Goal: Task Accomplishment & Management: Complete application form

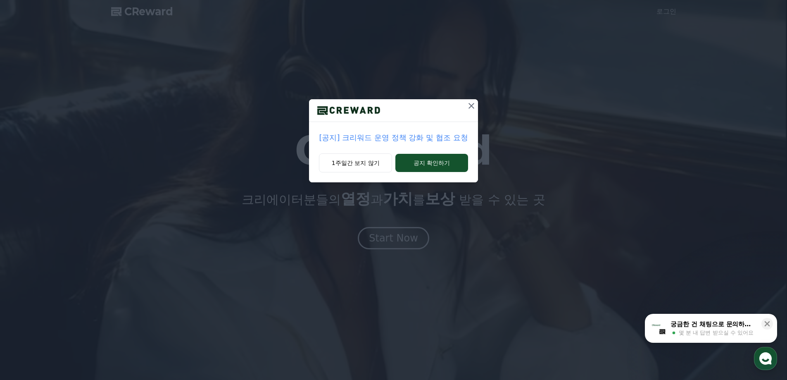
click at [386, 136] on p "[공지] 크리워드 운영 정책 강화 및 협조 요청" at bounding box center [393, 138] width 149 height 12
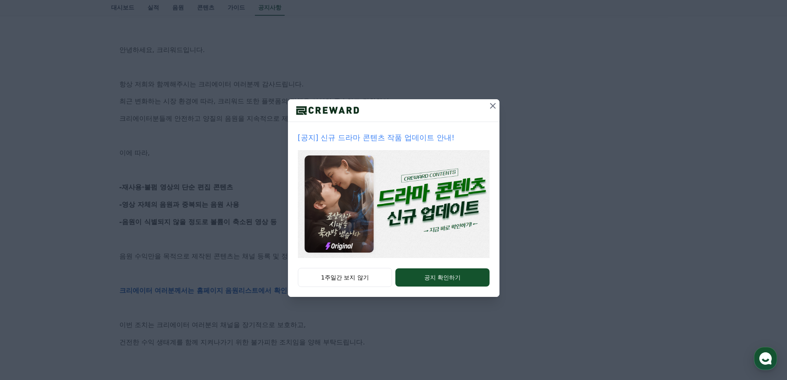
scroll to position [165, 0]
click at [491, 101] on icon at bounding box center [493, 106] width 10 height 10
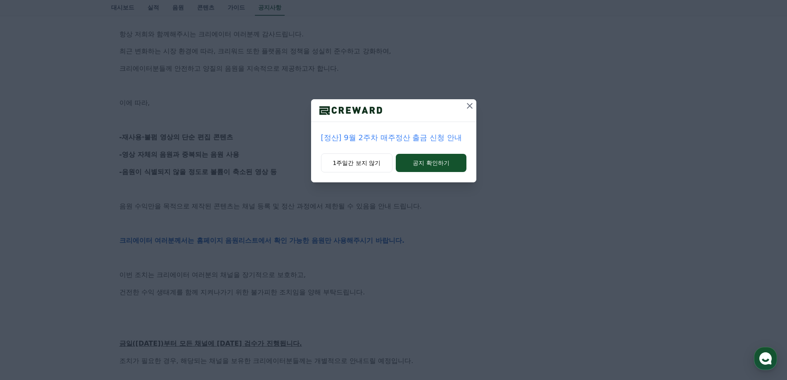
click at [473, 107] on icon at bounding box center [470, 106] width 10 height 10
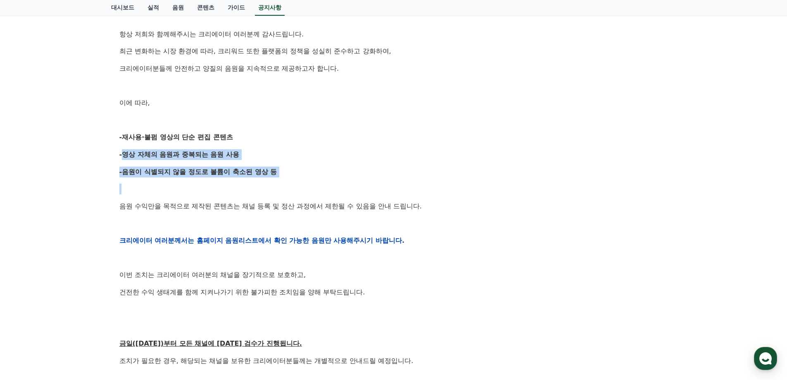
drag, startPoint x: 117, startPoint y: 153, endPoint x: 201, endPoint y: 189, distance: 91.7
click at [200, 189] on div "[공지] 크리워드 운영 정책 강화 및 협조 요청 작성일: [DATE] 안녕하세요, 크리워드입니다. 항상 저희와 함께해주시는 크리에이터 여러분께…" at bounding box center [394, 227] width 559 height 613
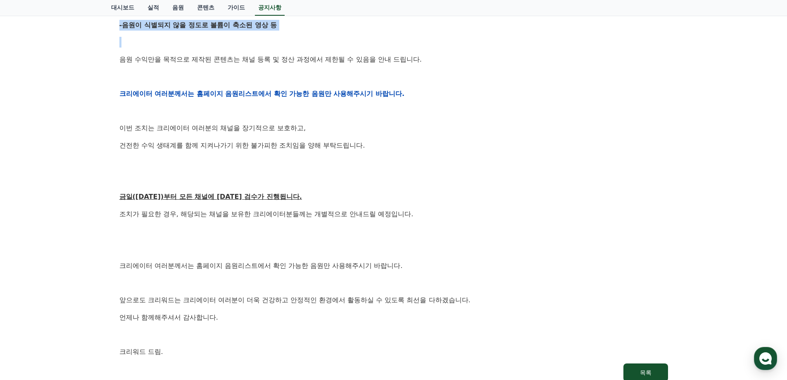
scroll to position [331, 0]
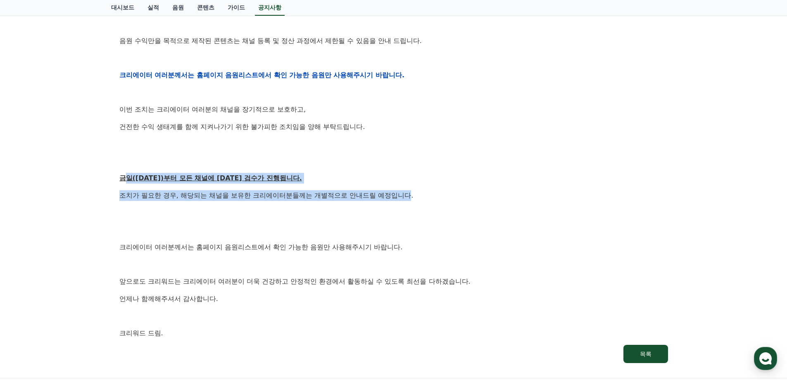
drag, startPoint x: 128, startPoint y: 179, endPoint x: 411, endPoint y: 199, distance: 284.3
click at [411, 199] on div "안녕하세요, 크리워드입니다. 항상 저희와 함께해주시는 크리에이터 여러분께 감사드립니다. 최근 변화하는 시장 환경에 따라, 크리워드 또한 플랫폼…" at bounding box center [393, 75] width 549 height 526
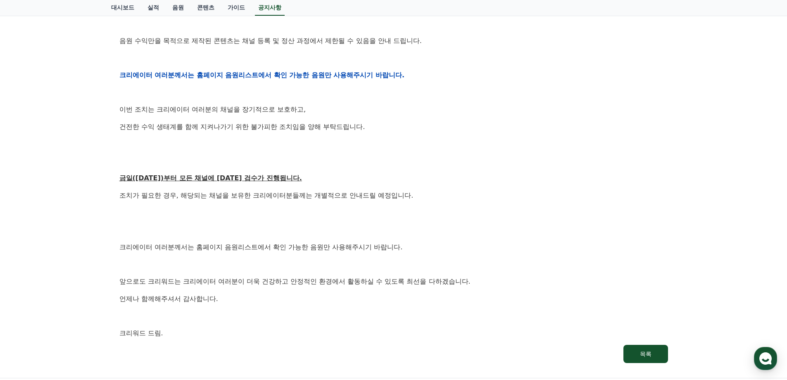
click at [154, 208] on p at bounding box center [393, 213] width 549 height 11
drag, startPoint x: 146, startPoint y: 248, endPoint x: 327, endPoint y: 240, distance: 180.8
click at [327, 240] on div "안녕하세요, 크리워드입니다. 항상 저희와 함께해주시는 크리에이터 여러분께 감사드립니다. 최근 변화하는 시장 환경에 따라, 크리워드 또한 플랫폼…" at bounding box center [393, 75] width 549 height 526
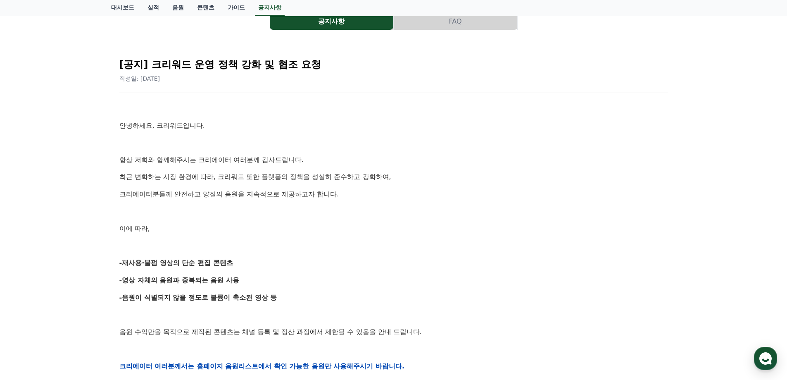
scroll to position [0, 0]
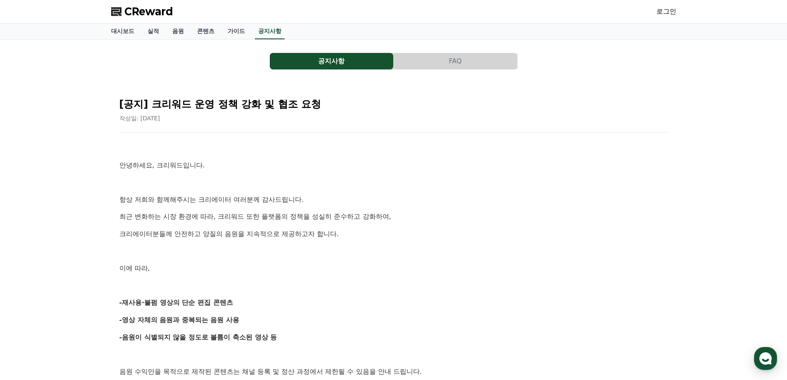
click at [142, 12] on span "CReward" at bounding box center [148, 11] width 49 height 13
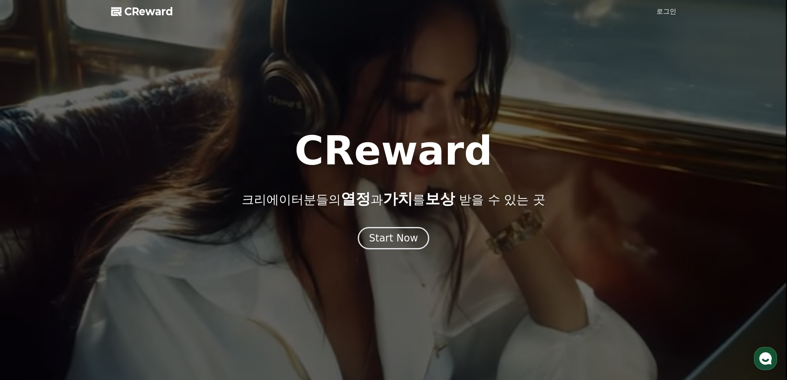
click at [663, 14] on link "로그인" at bounding box center [667, 12] width 20 height 10
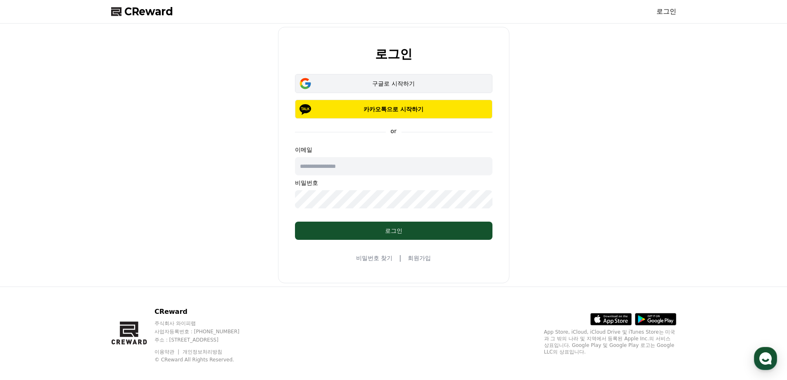
click at [374, 85] on div "구글로 시작하기" at bounding box center [394, 83] width 174 height 8
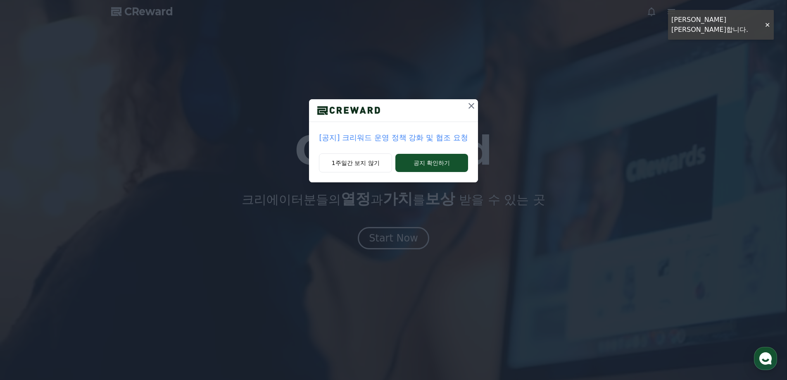
click at [472, 109] on icon at bounding box center [472, 106] width 10 height 10
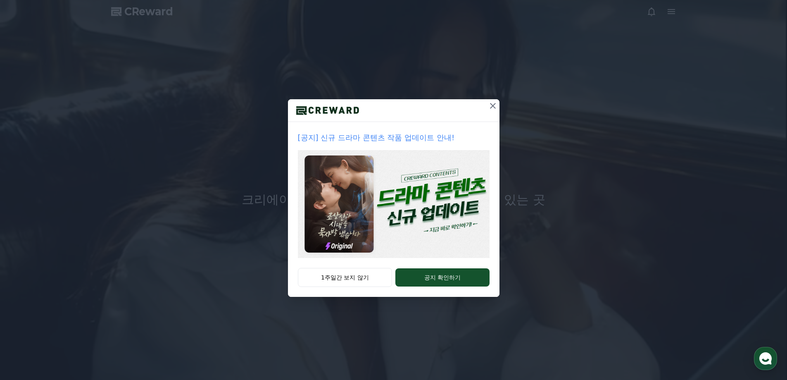
click at [492, 104] on icon at bounding box center [493, 106] width 10 height 10
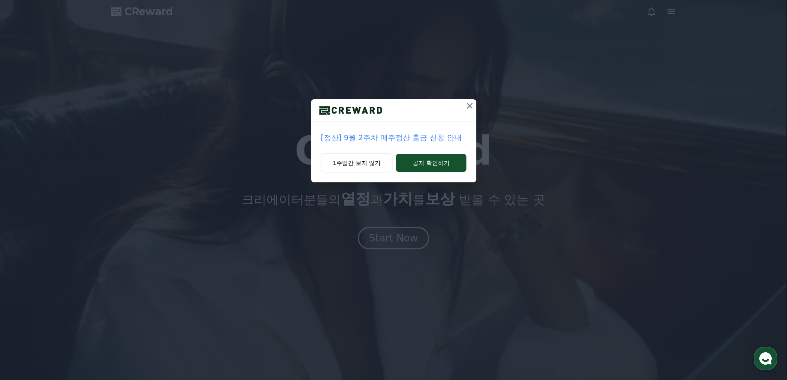
click at [468, 107] on icon at bounding box center [470, 106] width 6 height 6
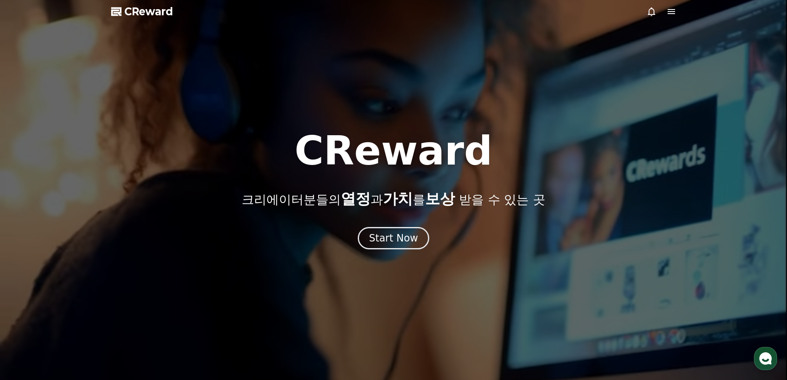
click at [673, 12] on icon at bounding box center [672, 12] width 10 height 10
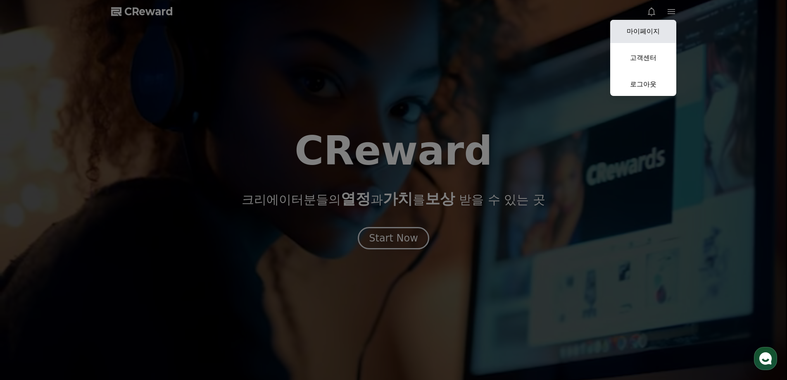
click at [641, 33] on link "마이페이지" at bounding box center [644, 31] width 66 height 23
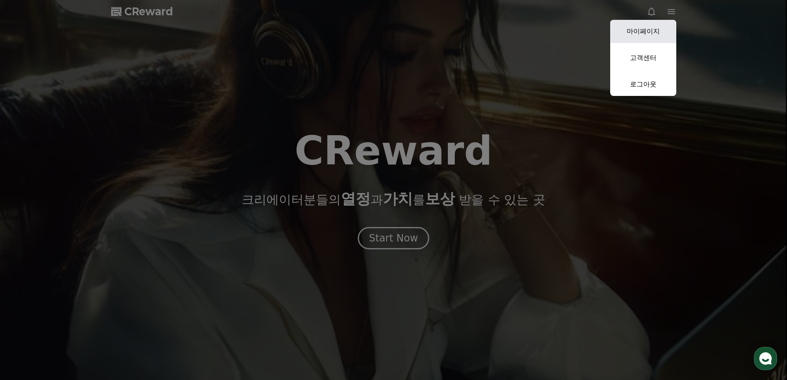
select select "**********"
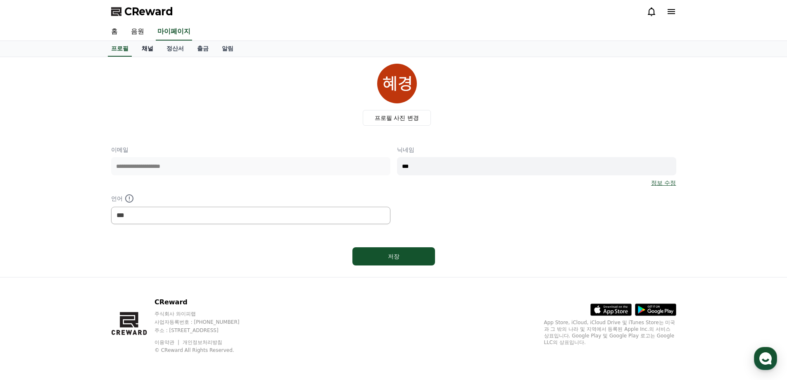
click at [147, 50] on link "채널" at bounding box center [147, 49] width 25 height 16
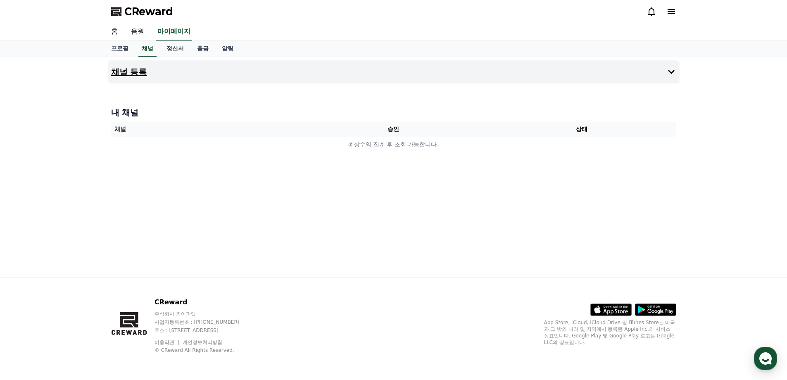
click at [129, 72] on h4 "채널 등록" at bounding box center [129, 71] width 36 height 9
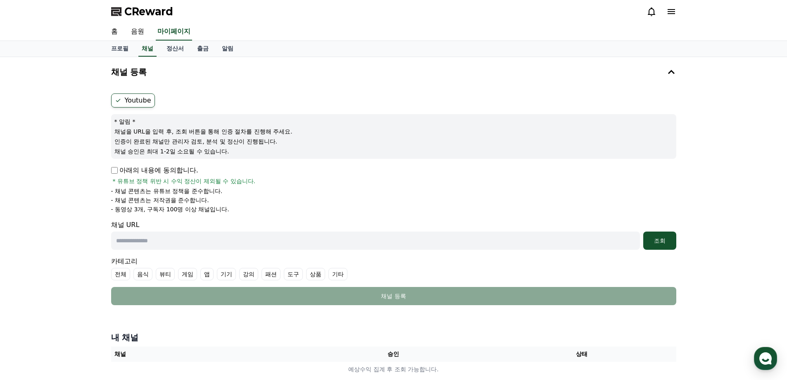
click at [118, 171] on p "아래의 내용에 동의합니다." at bounding box center [154, 170] width 87 height 10
drag, startPoint x: 212, startPoint y: 243, endPoint x: 221, endPoint y: 235, distance: 11.1
click at [213, 243] on input "text" at bounding box center [375, 240] width 529 height 18
click at [282, 240] on input "text" at bounding box center [375, 240] width 529 height 18
paste input "**********"
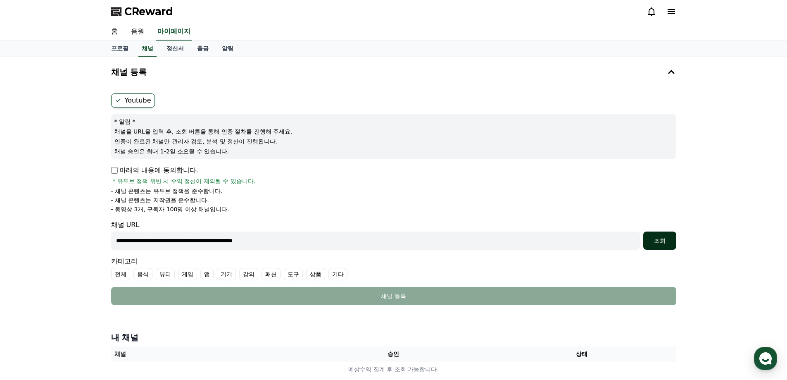
type input "**********"
click at [659, 241] on div "조회" at bounding box center [660, 240] width 26 height 8
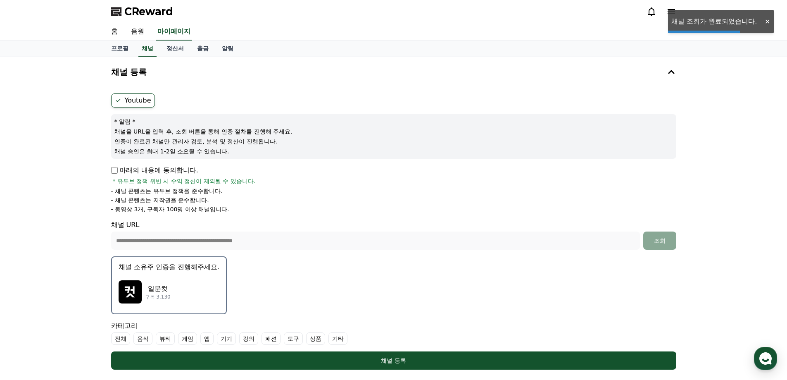
scroll to position [110, 0]
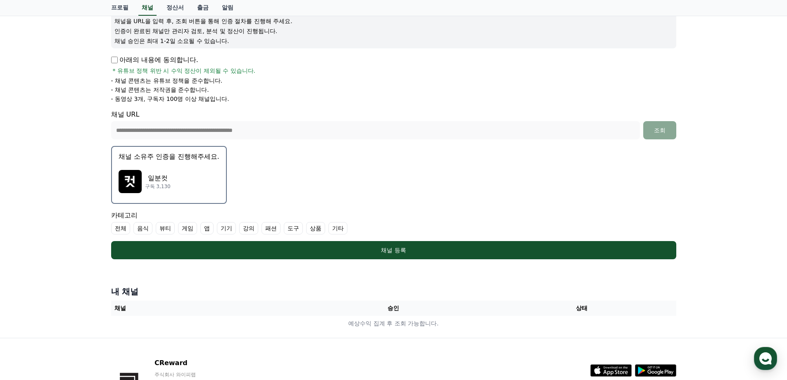
click at [192, 193] on div "일분컷 구독 3,130" at bounding box center [169, 181] width 101 height 33
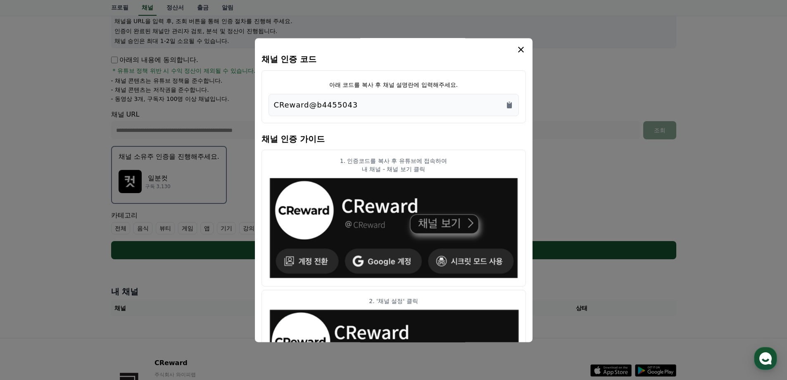
drag, startPoint x: 341, startPoint y: 105, endPoint x: 239, endPoint y: 95, distance: 102.2
click at [239, 262] on div "채널 인증 코드 아래 코드를 복사 후 채널 설명란에 입력해주세요. CReward@b4455043 채널 인증 가이드 1. 인증코드를 복사 후 유…" at bounding box center [394, 262] width 572 height 0
drag, startPoint x: 351, startPoint y: 99, endPoint x: 343, endPoint y: 105, distance: 10.4
click at [351, 100] on div "CReward@b4455043" at bounding box center [394, 105] width 240 height 12
click at [370, 103] on div "CReward@b4455043" at bounding box center [394, 105] width 240 height 12
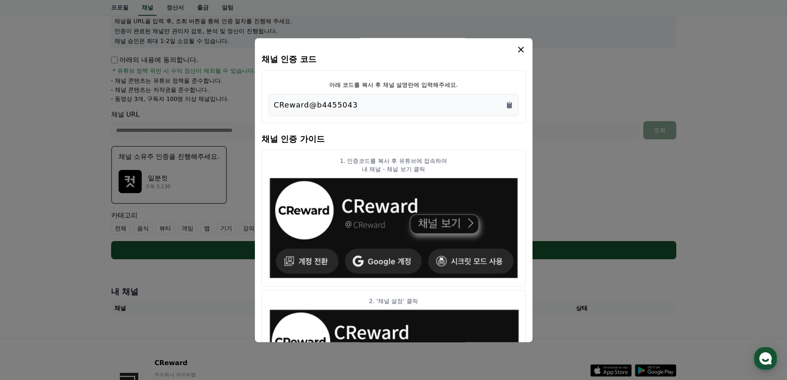
drag, startPoint x: 403, startPoint y: 109, endPoint x: 272, endPoint y: 108, distance: 131.0
click at [272, 108] on div "CReward@b4455043" at bounding box center [394, 105] width 251 height 22
copy p "CReward@b4455043"
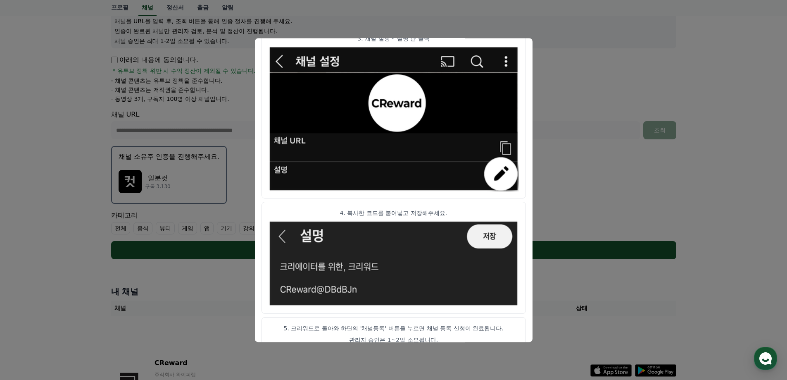
scroll to position [410, 0]
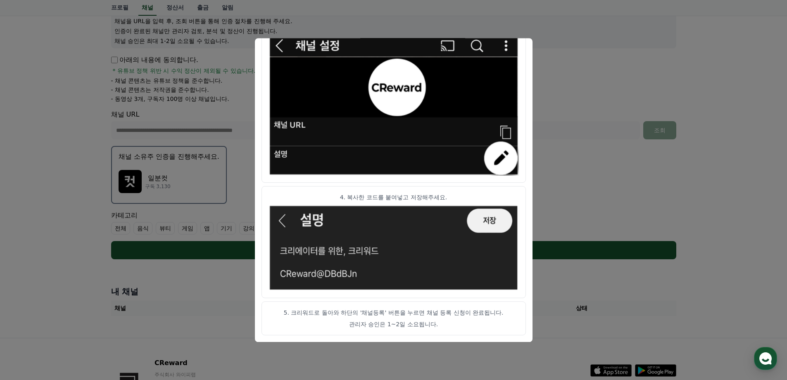
click at [556, 239] on button "close modal" at bounding box center [393, 190] width 787 height 380
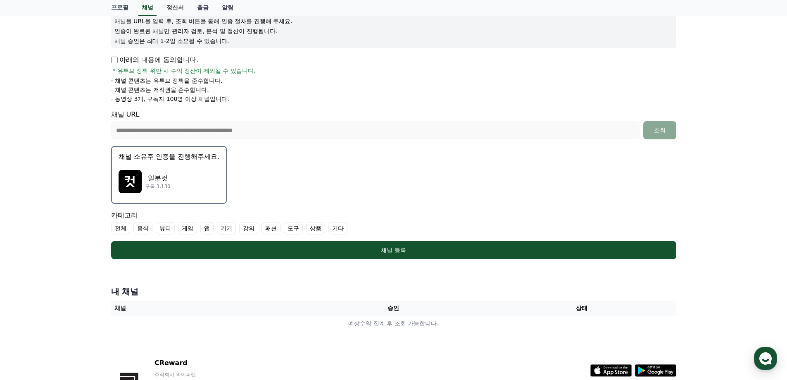
click at [578, 189] on form "**********" at bounding box center [394, 121] width 566 height 276
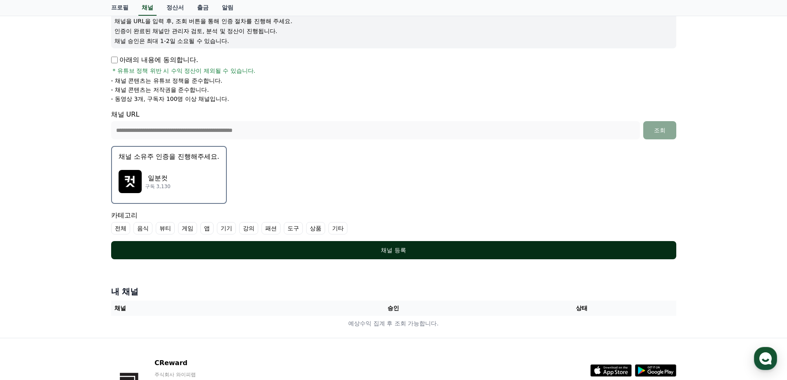
click at [409, 248] on div "채널 등록" at bounding box center [394, 250] width 532 height 8
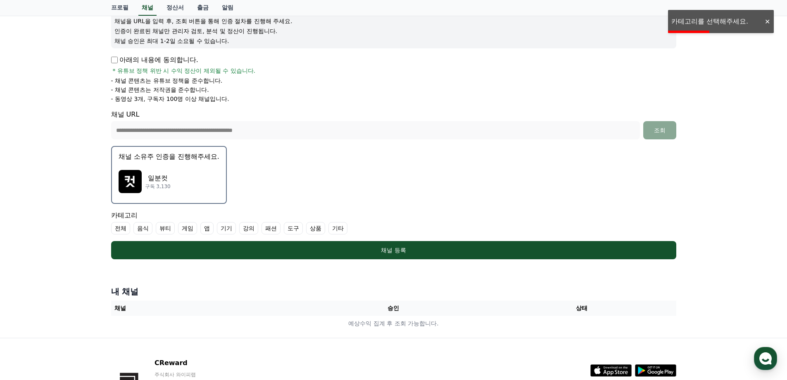
drag, startPoint x: 212, startPoint y: 233, endPoint x: 177, endPoint y: 208, distance: 42.6
click at [177, 208] on form "**********" at bounding box center [394, 121] width 566 height 276
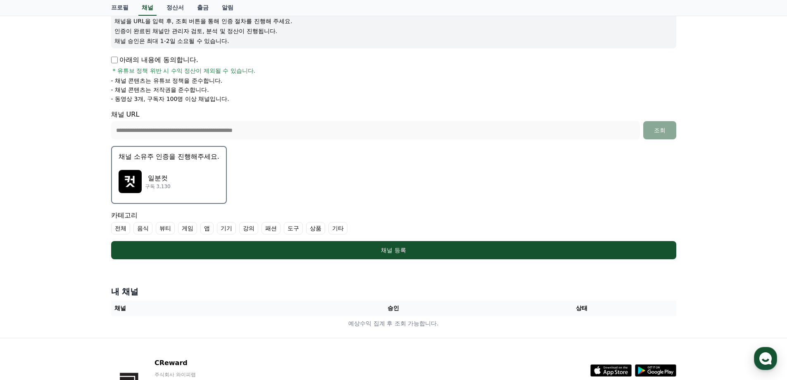
click at [345, 227] on label "기타" at bounding box center [338, 228] width 19 height 12
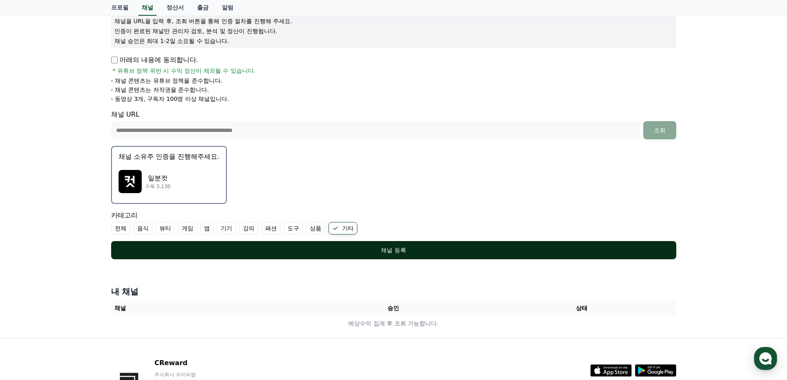
click at [344, 246] on div "채널 등록" at bounding box center [394, 250] width 532 height 8
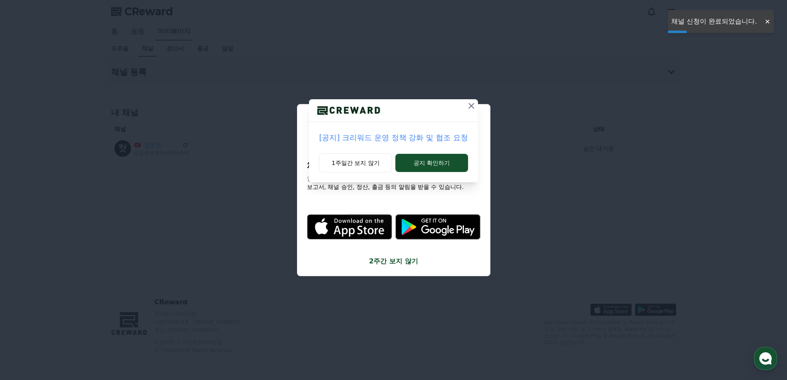
click at [474, 106] on icon at bounding box center [472, 106] width 10 height 10
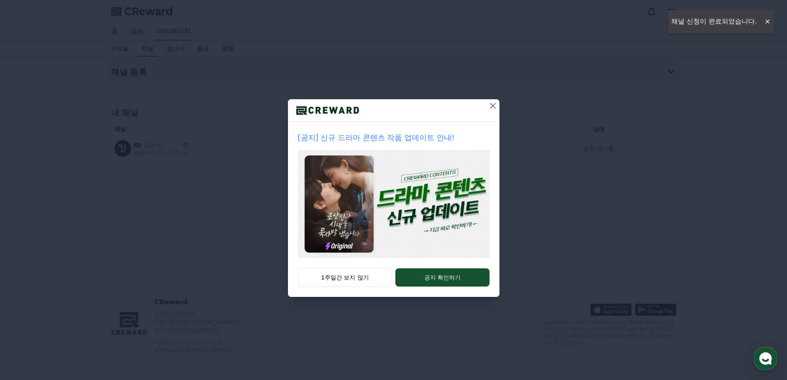
click at [492, 110] on icon at bounding box center [493, 106] width 10 height 10
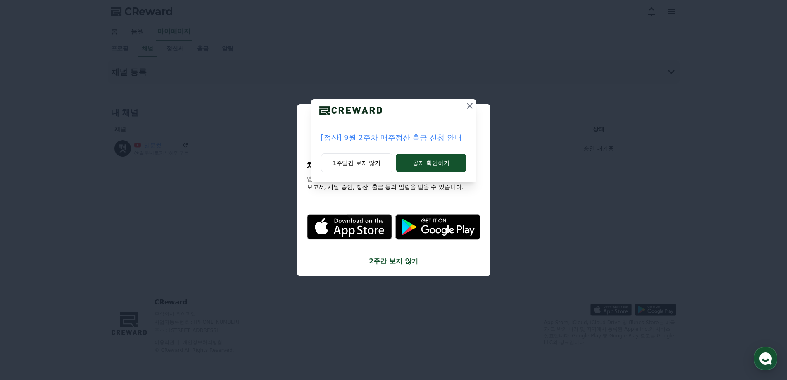
click at [467, 107] on icon at bounding box center [470, 106] width 10 height 10
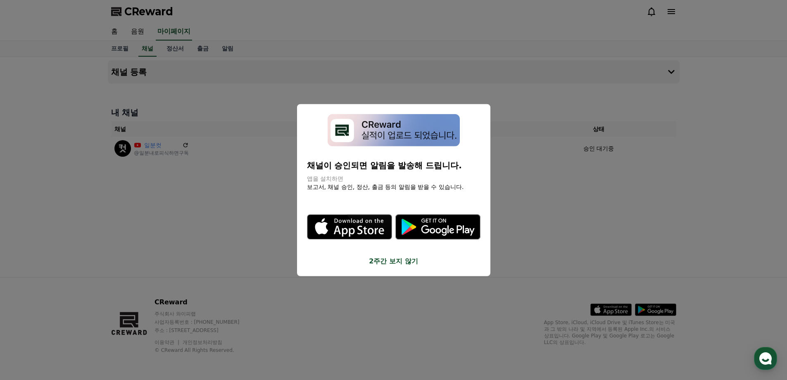
click at [386, 263] on button "2주간 보지 않기" at bounding box center [394, 261] width 174 height 10
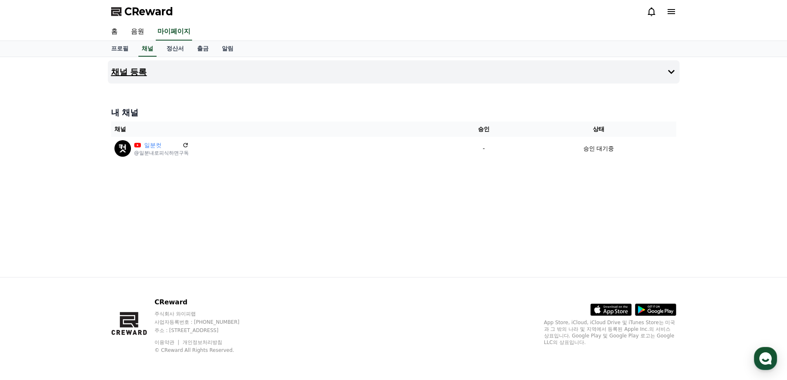
click at [133, 68] on h4 "채널 등록" at bounding box center [129, 71] width 36 height 9
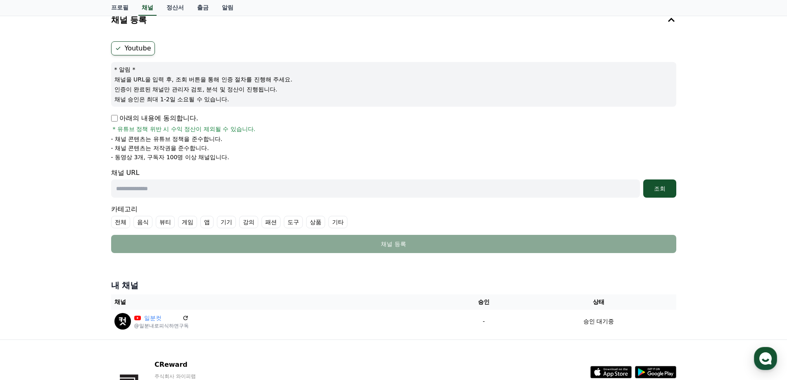
scroll to position [110, 0]
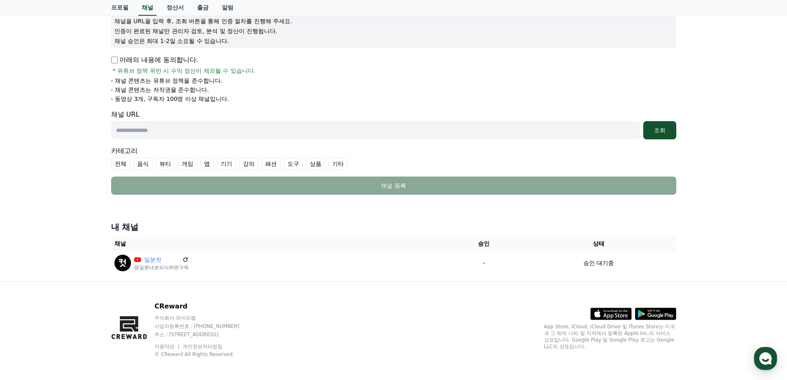
click at [150, 136] on input "text" at bounding box center [375, 130] width 529 height 18
paste input "**********"
type input "**********"
click at [675, 130] on button "조회" at bounding box center [660, 130] width 33 height 18
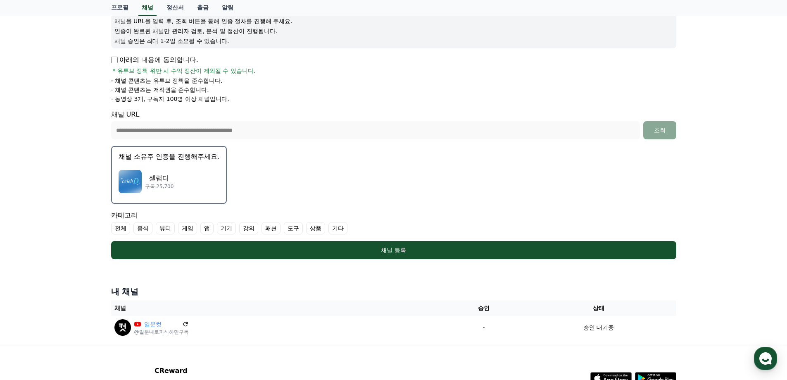
click at [162, 231] on label "뷰티" at bounding box center [165, 228] width 19 height 12
click at [166, 227] on label "뷰티" at bounding box center [165, 228] width 19 height 12
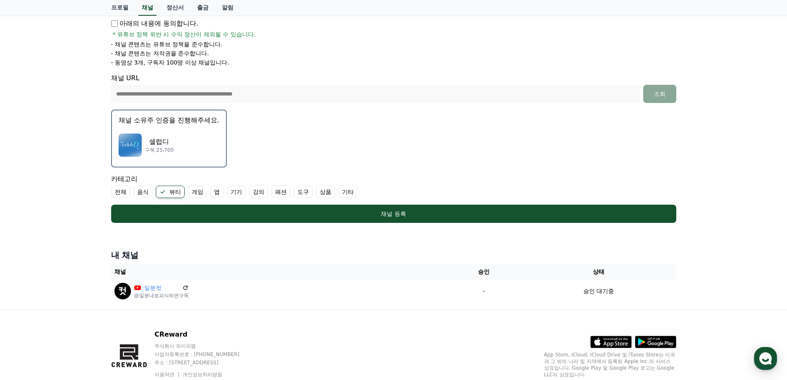
scroll to position [165, 0]
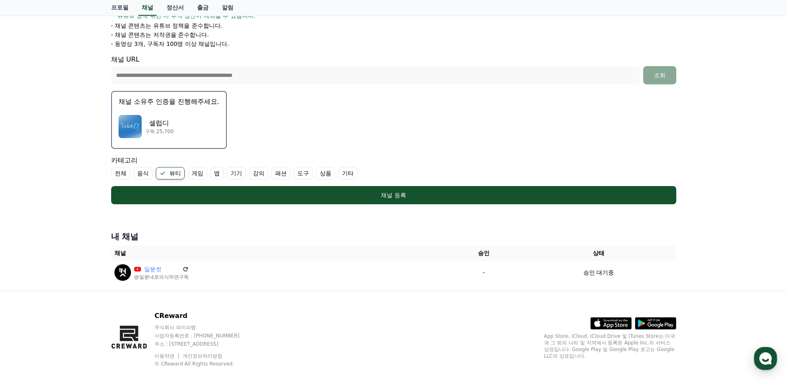
click at [508, 116] on form "**********" at bounding box center [394, 66] width 566 height 276
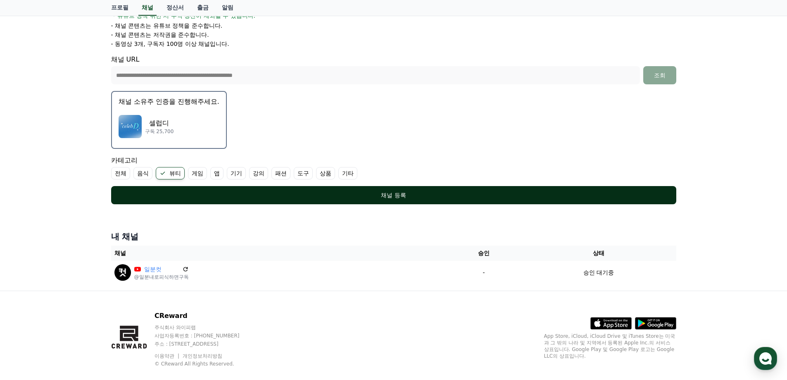
click at [359, 196] on div "채널 등록" at bounding box center [394, 195] width 532 height 8
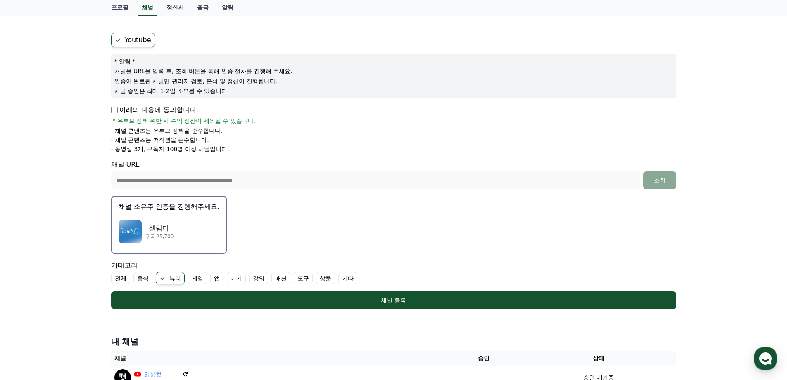
scroll to position [0, 0]
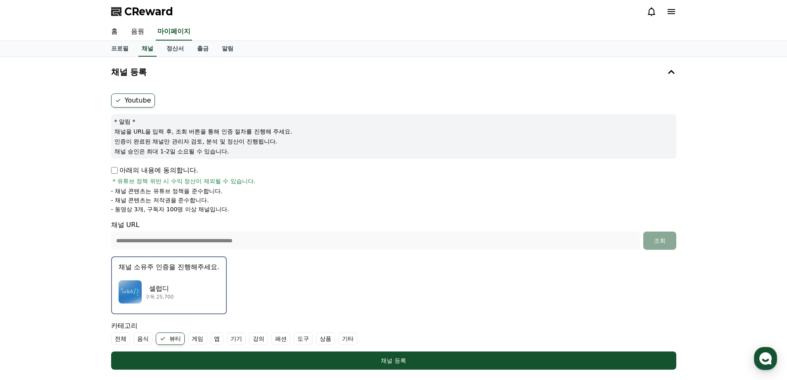
click at [119, 170] on p "아래의 내용에 동의합니다." at bounding box center [154, 170] width 87 height 10
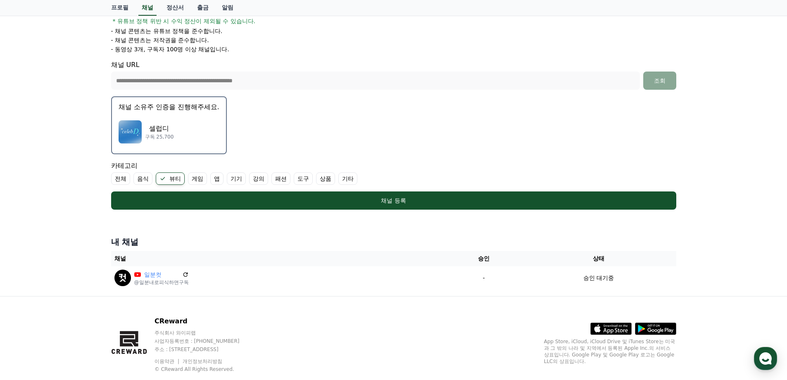
scroll to position [165, 0]
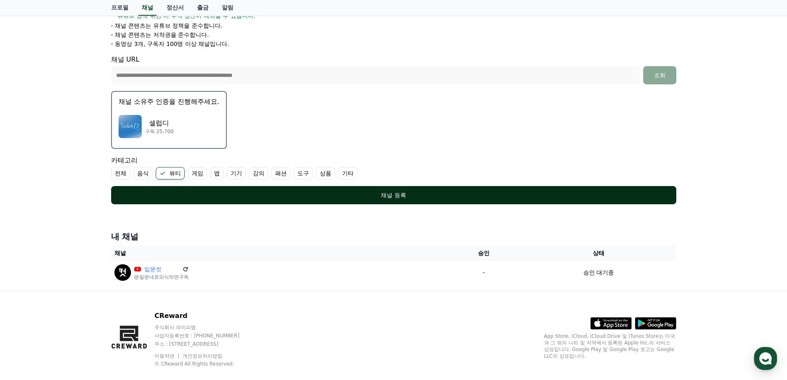
click at [220, 193] on div "채널 등록" at bounding box center [394, 195] width 532 height 8
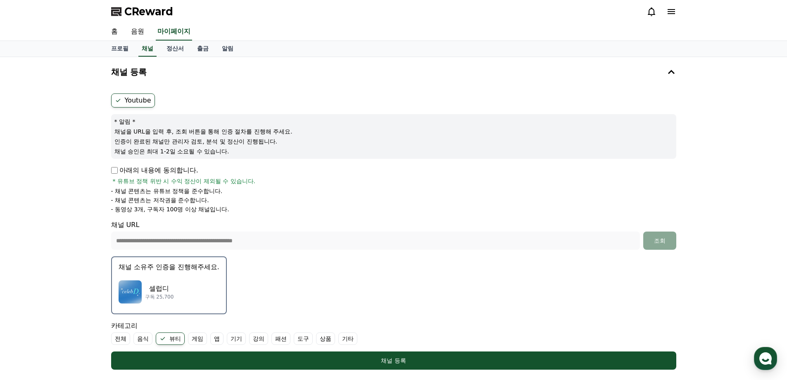
scroll to position [110, 0]
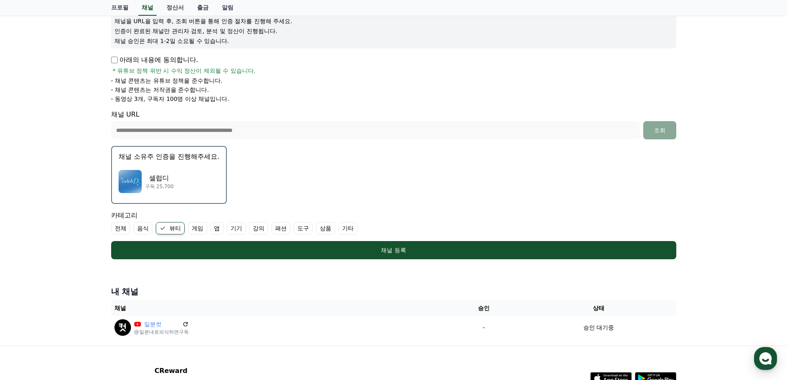
click at [158, 167] on div "셀럽디 구독 25,700" at bounding box center [169, 181] width 101 height 33
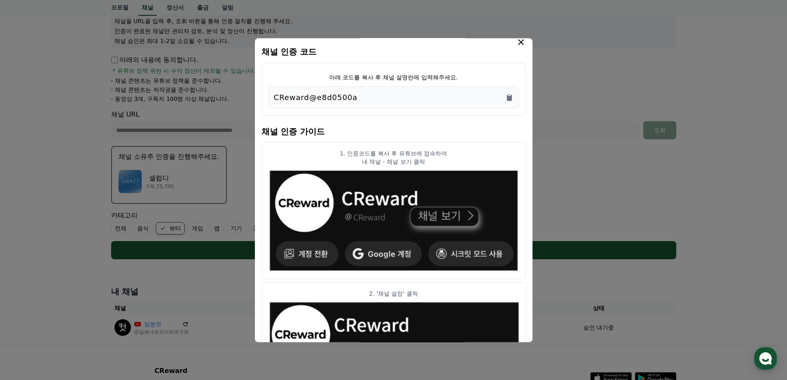
scroll to position [0, 0]
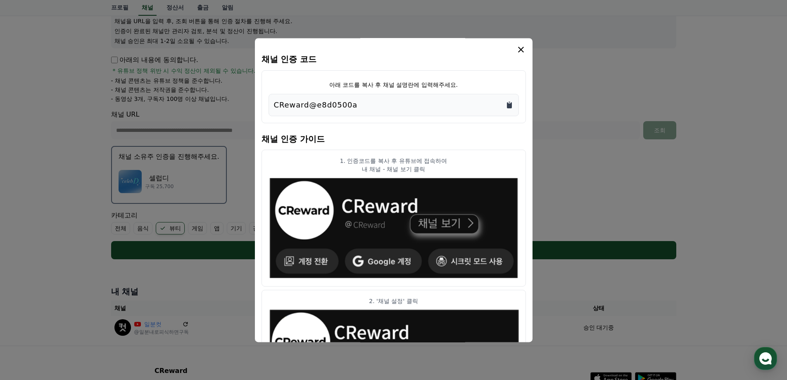
click at [508, 108] on icon "Copy to clipboard" at bounding box center [509, 105] width 5 height 6
click at [521, 49] on icon "modal" at bounding box center [521, 50] width 6 height 6
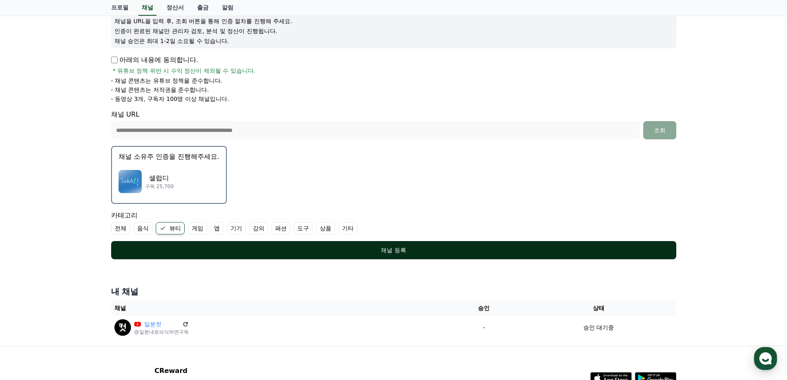
click at [391, 247] on div "채널 등록" at bounding box center [394, 250] width 532 height 8
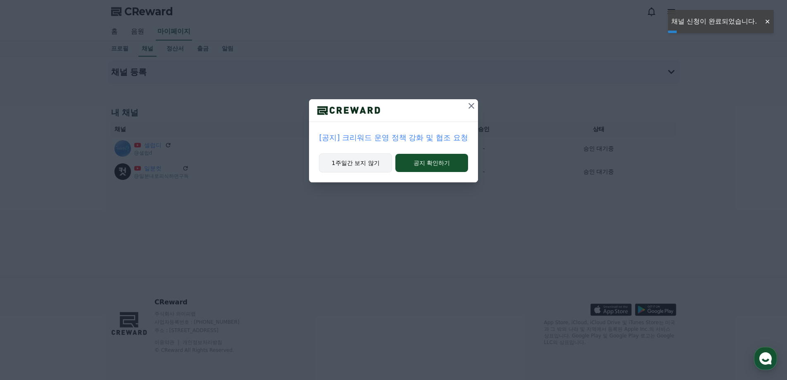
drag, startPoint x: 375, startPoint y: 164, endPoint x: 382, endPoint y: 168, distance: 8.0
click at [375, 165] on button "1주일간 보지 않기" at bounding box center [355, 162] width 73 height 19
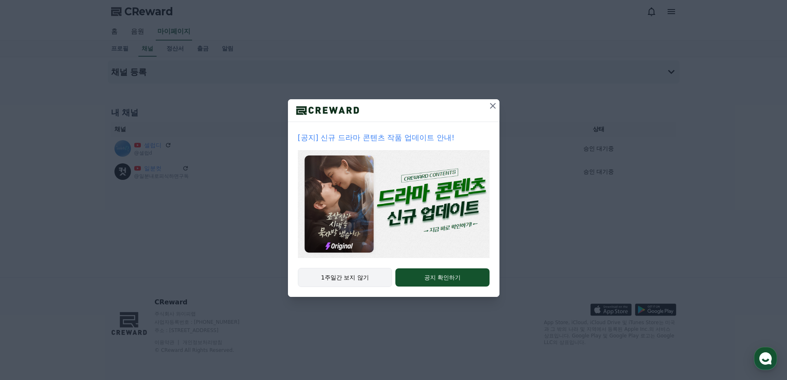
click at [355, 278] on button "1주일간 보지 않기" at bounding box center [345, 277] width 95 height 19
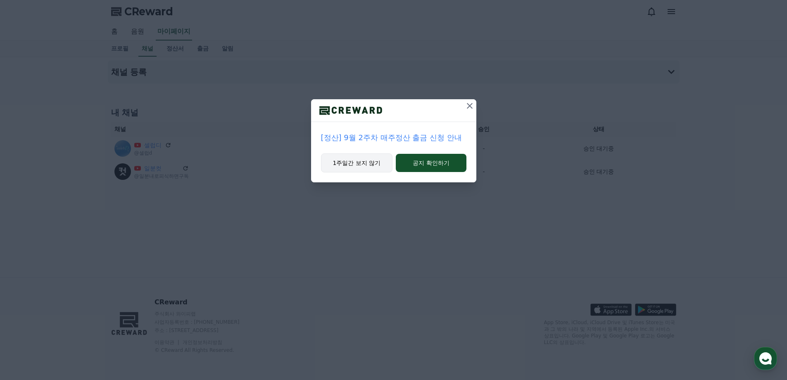
click at [377, 160] on button "1주일간 보지 않기" at bounding box center [357, 162] width 72 height 19
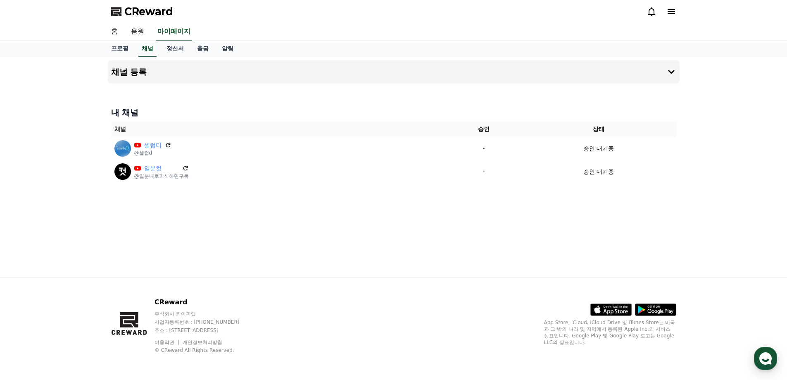
click at [342, 193] on div "채널 등록 내 채널 채널 승인 상태 셀럽디 @셀럽d - 승인 대기중 일분컷 @일분내로피식하면구독 - 승인 대기중" at bounding box center [394, 167] width 579 height 220
click at [176, 48] on link "정산서" at bounding box center [175, 49] width 31 height 16
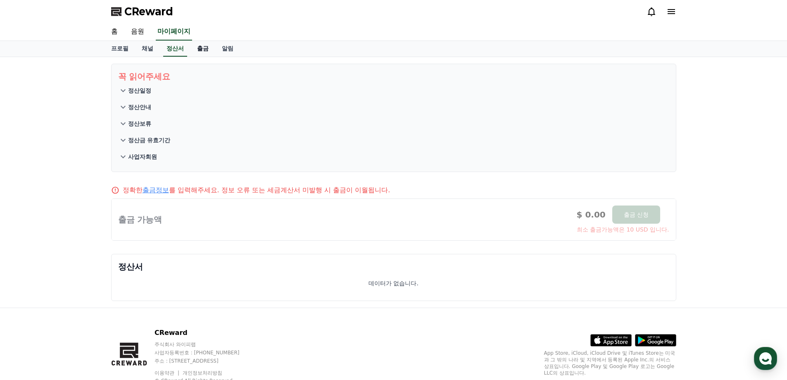
click at [201, 51] on link "출금" at bounding box center [203, 49] width 25 height 16
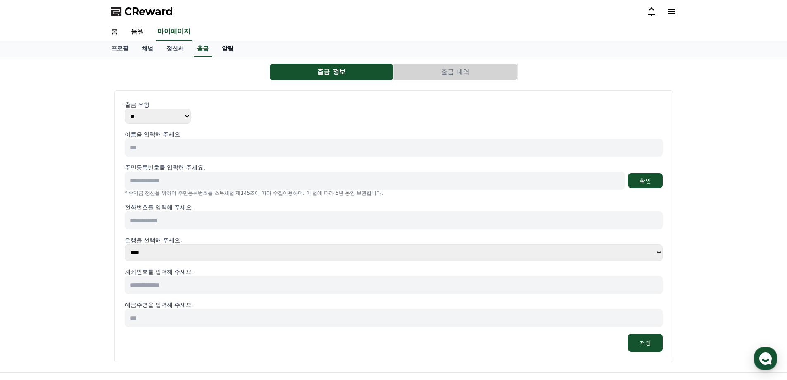
click at [226, 51] on link "알림" at bounding box center [227, 49] width 25 height 16
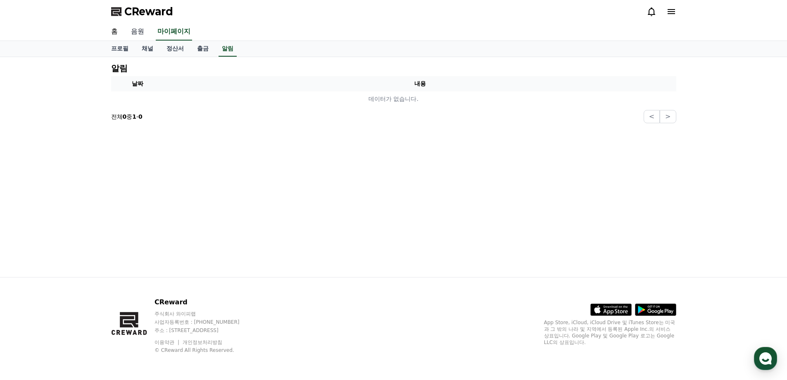
click at [134, 32] on link "음원" at bounding box center [137, 31] width 26 height 17
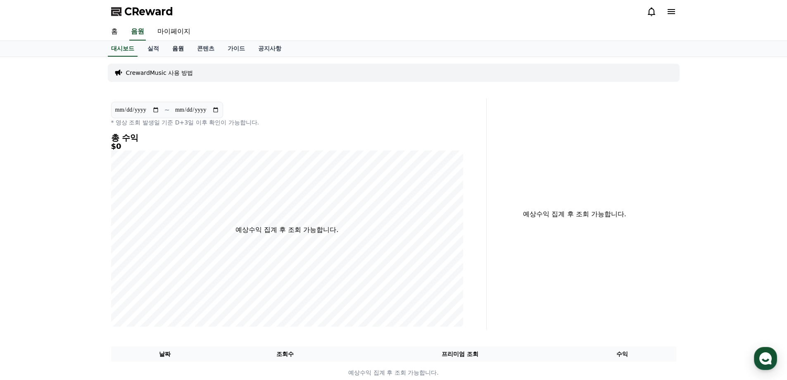
click at [178, 50] on link "음원" at bounding box center [178, 49] width 25 height 16
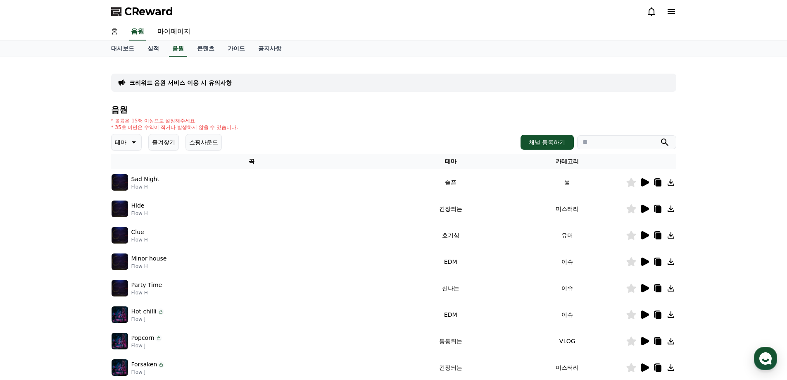
click at [640, 185] on icon at bounding box center [645, 182] width 10 height 10
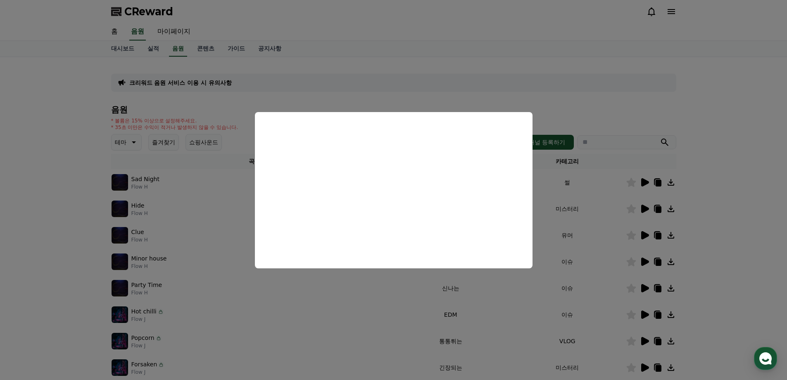
click at [760, 253] on button "close modal" at bounding box center [393, 190] width 787 height 380
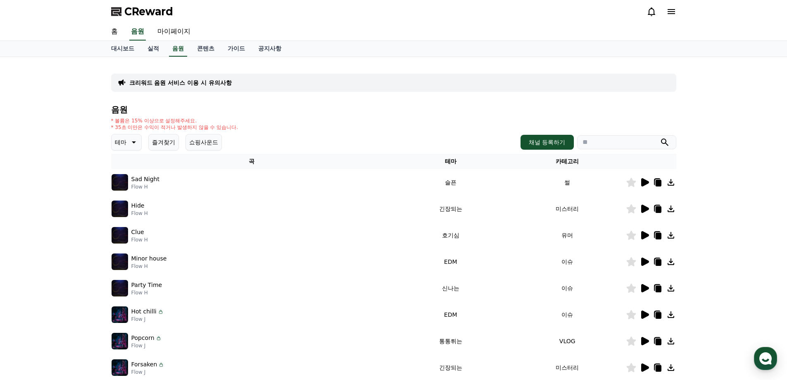
click at [139, 141] on button "테마" at bounding box center [126, 142] width 31 height 17
click at [256, 115] on div "음원 * 볼륨은 15% 이상으로 설정해주세요. * 35초 미만은 수익이 적거나 발생하지 않을 수 있습니다. 테마 테마 전체 환상적인 호기심 어…" at bounding box center [394, 277] width 566 height 345
click at [167, 140] on button "즐겨찾기" at bounding box center [163, 142] width 31 height 17
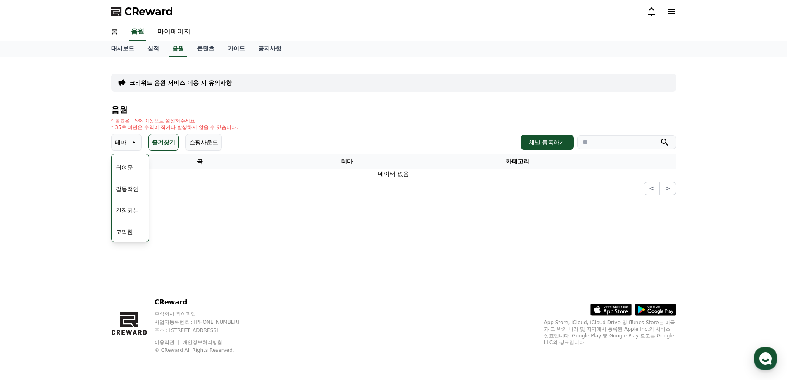
click at [192, 143] on button "쇼핑사운드" at bounding box center [204, 142] width 36 height 17
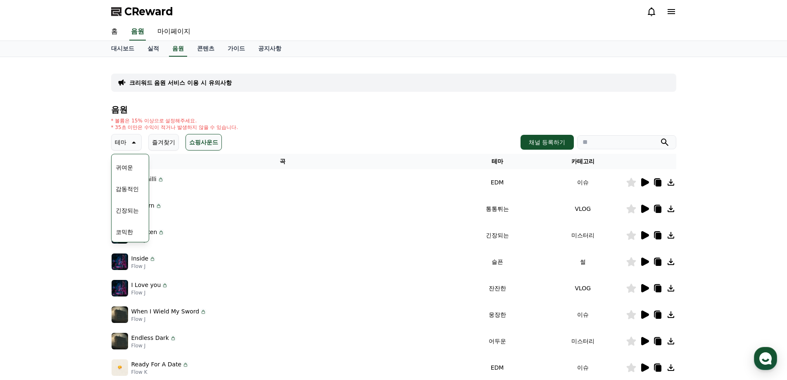
click at [97, 176] on div "크리워드 음원 서비스 이용 시 유의사항 음원 * 볼륨은 15% 이상으로 설정해주세요. * 35초 미만은 수익이 적거나 발생하지 않을 수 있습니…" at bounding box center [393, 257] width 787 height 400
click at [133, 142] on icon at bounding box center [133, 142] width 10 height 10
click at [238, 49] on link "가이드" at bounding box center [236, 49] width 31 height 16
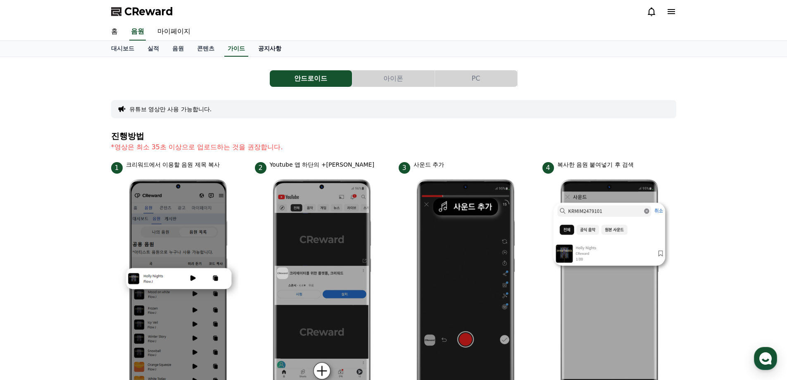
click at [279, 50] on link "공지사항" at bounding box center [270, 49] width 36 height 16
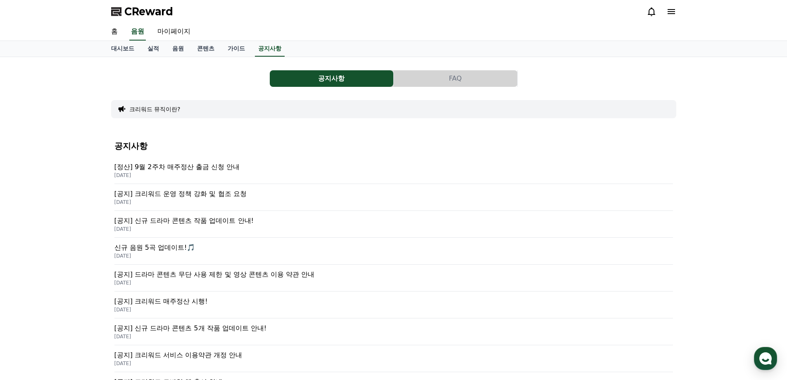
click at [253, 280] on p "[DATE]" at bounding box center [394, 282] width 559 height 7
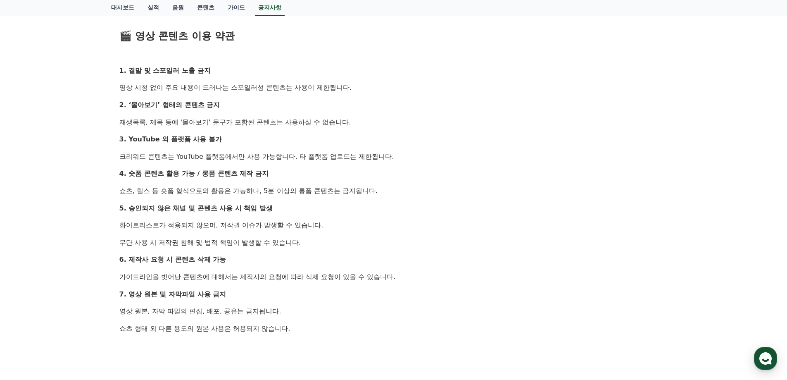
scroll to position [441, 0]
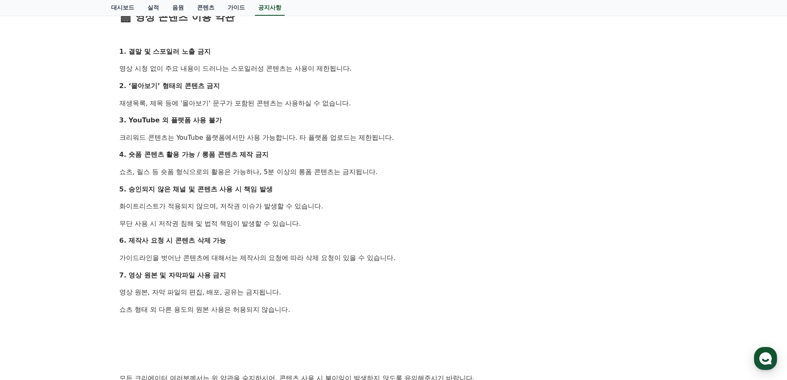
drag, startPoint x: 262, startPoint y: 240, endPoint x: 253, endPoint y: 244, distance: 9.8
click at [254, 244] on p "6. 제작사 요청 시 콘텐츠 삭제 가능" at bounding box center [393, 240] width 549 height 11
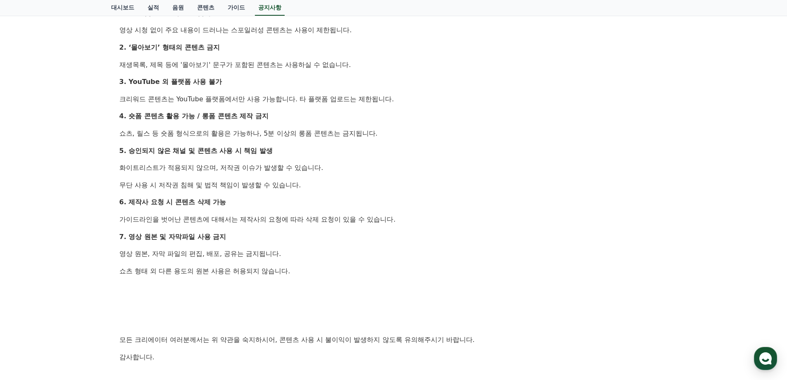
scroll to position [496, 0]
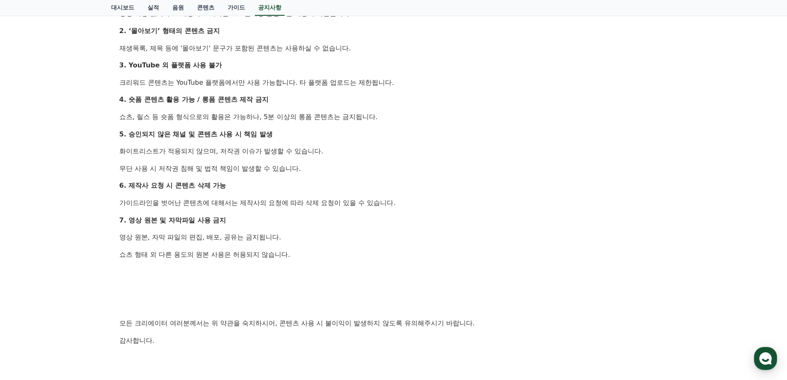
drag, startPoint x: 153, startPoint y: 239, endPoint x: 221, endPoint y: 248, distance: 67.9
click at [221, 248] on div "안녕하세요, 크리워드입니다. 최근 크리워드에서 제공 중인 드라마 콘텐츠가 등록되지 않은 채널 또는 승인되지 않은 방식으로 무단 사용 되는 사례…" at bounding box center [393, 22] width 549 height 716
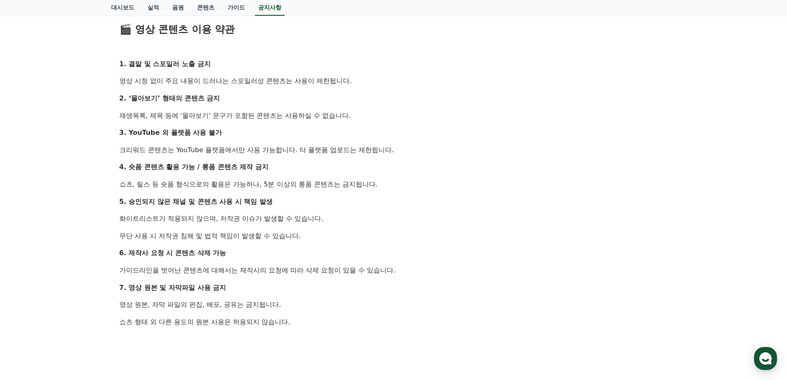
scroll to position [308, 0]
